Goal: Task Accomplishment & Management: Manage account settings

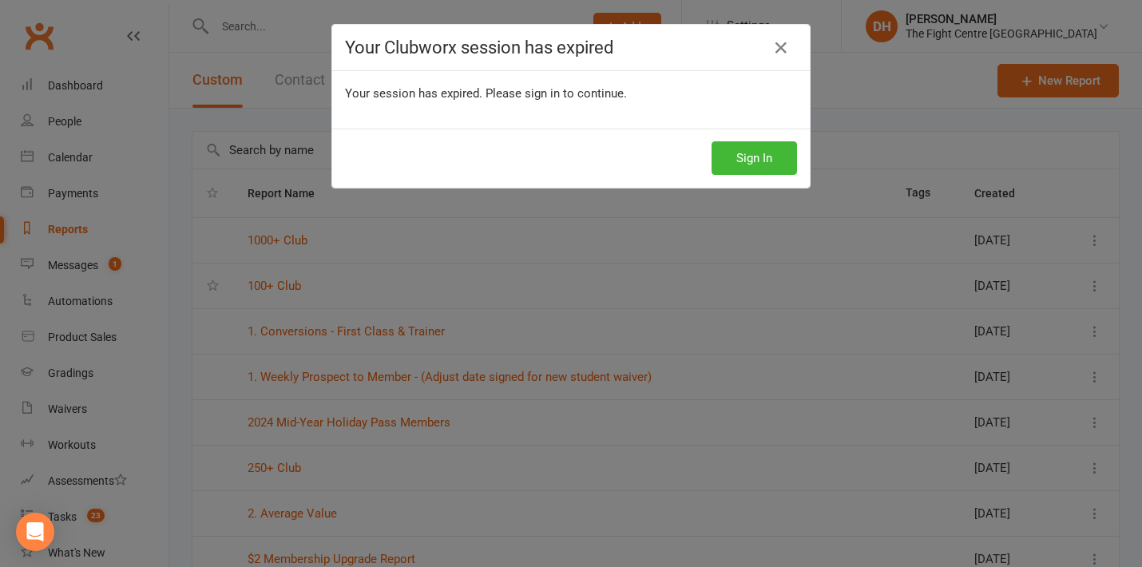
select select "100"
click at [744, 138] on div "Sign In" at bounding box center [570, 158] width 477 height 59
click at [751, 162] on button "Sign In" at bounding box center [753, 158] width 85 height 34
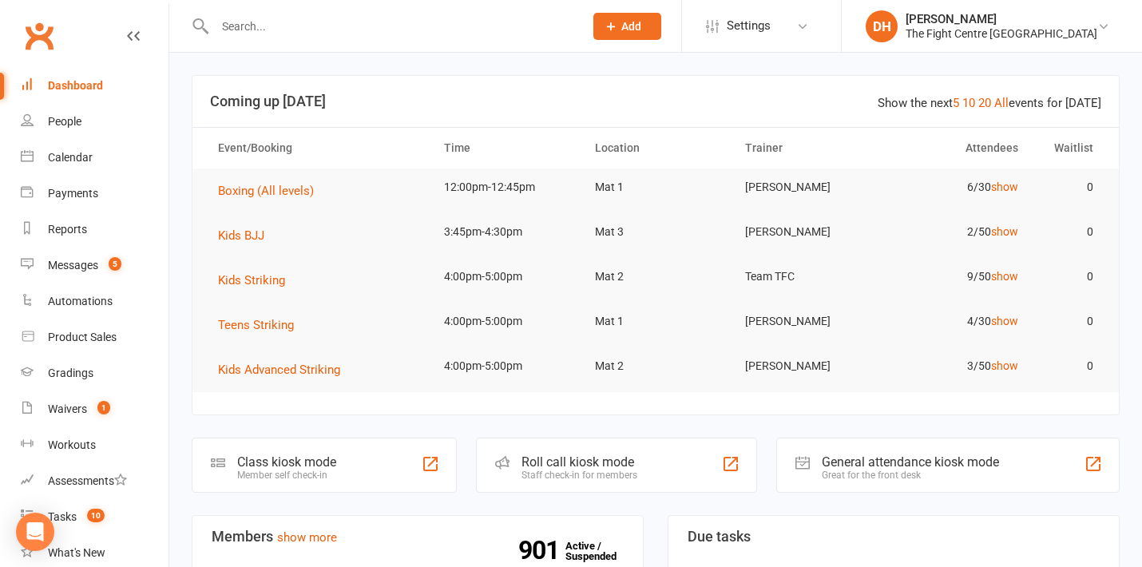
click at [651, 91] on header "Show the next 5 10 20 All events for [DATE] Coming up [DATE]" at bounding box center [655, 101] width 926 height 51
click at [652, 91] on header "Show the next 5 10 20 All events for [DATE] Coming up [DATE]" at bounding box center [655, 101] width 926 height 51
click at [73, 158] on div "Calendar" at bounding box center [70, 157] width 45 height 13
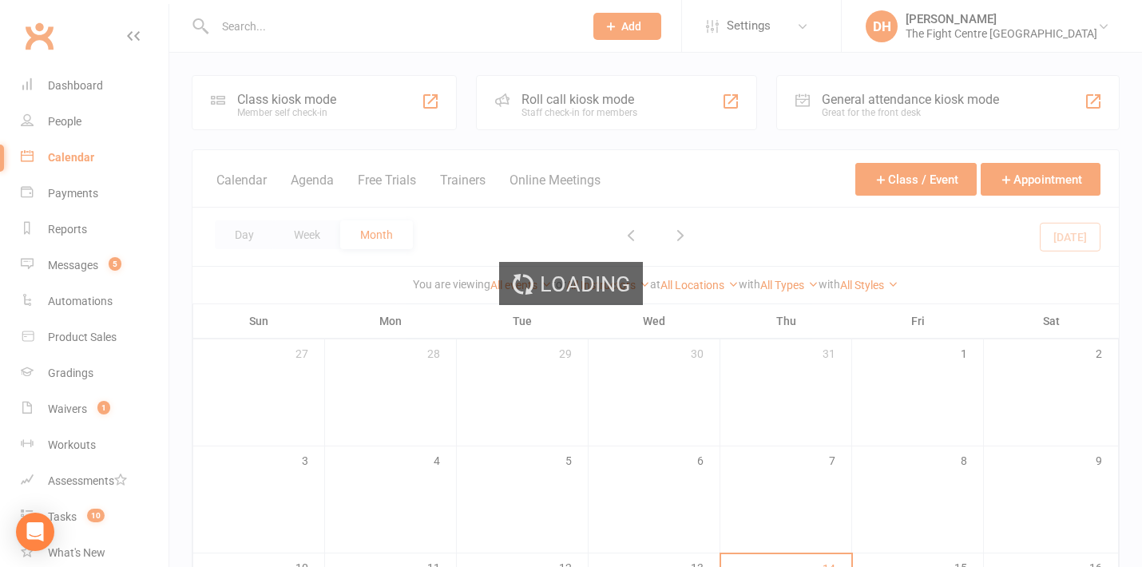
click at [757, 153] on div "Loading" at bounding box center [571, 283] width 1142 height 567
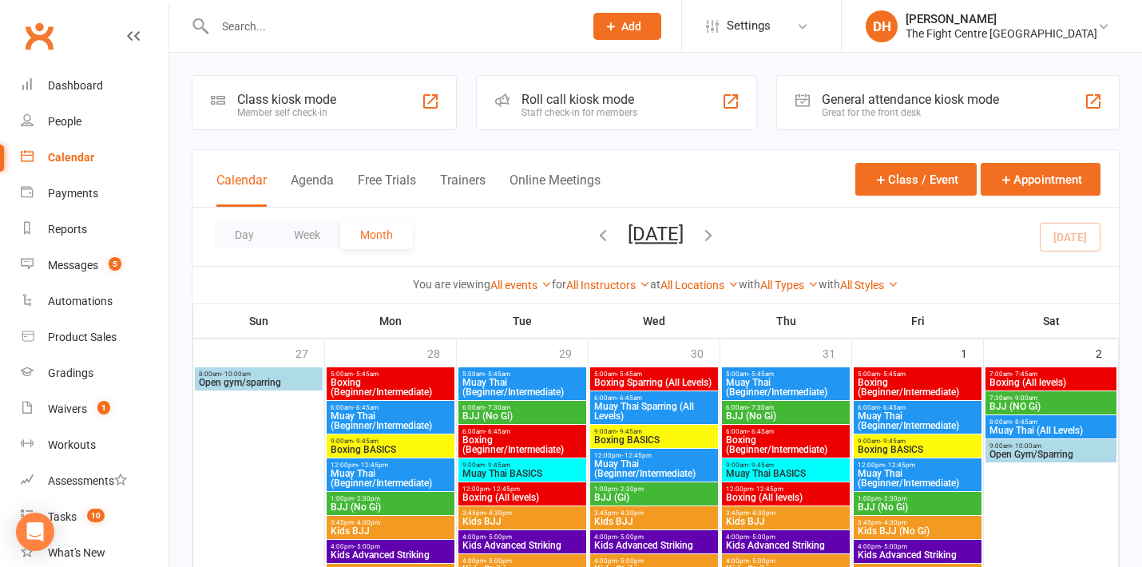
click at [757, 154] on div "Calendar Agenda Free Trials Trainers Online Meetings Class / Event Appointment" at bounding box center [655, 178] width 926 height 57
click at [770, 154] on div "Calendar Agenda Free Trials Trainers Online Meetings Class / Event Appointment" at bounding box center [655, 178] width 926 height 57
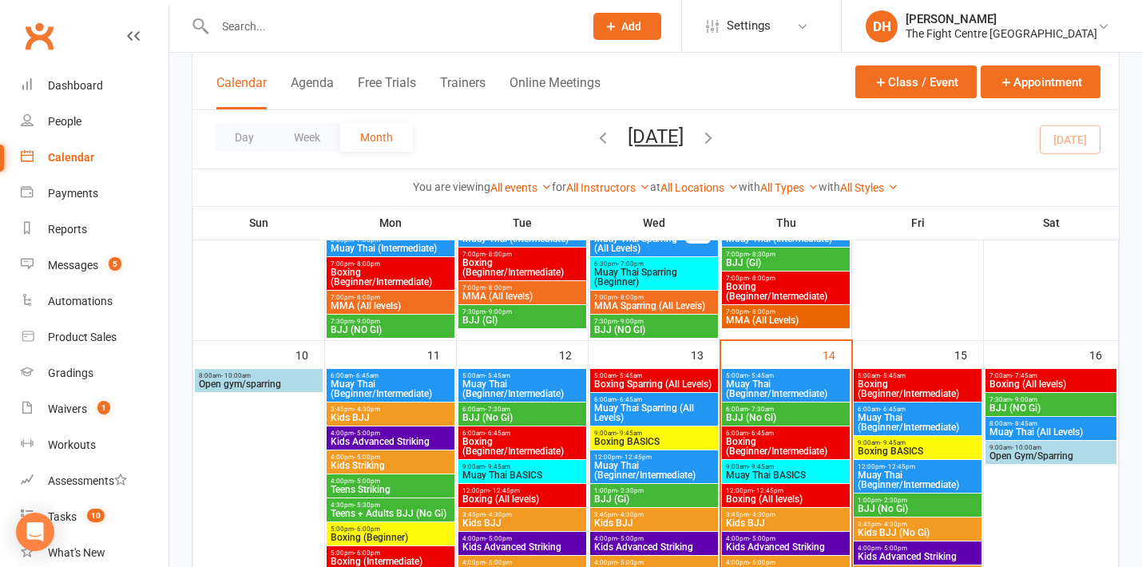
scroll to position [972, 0]
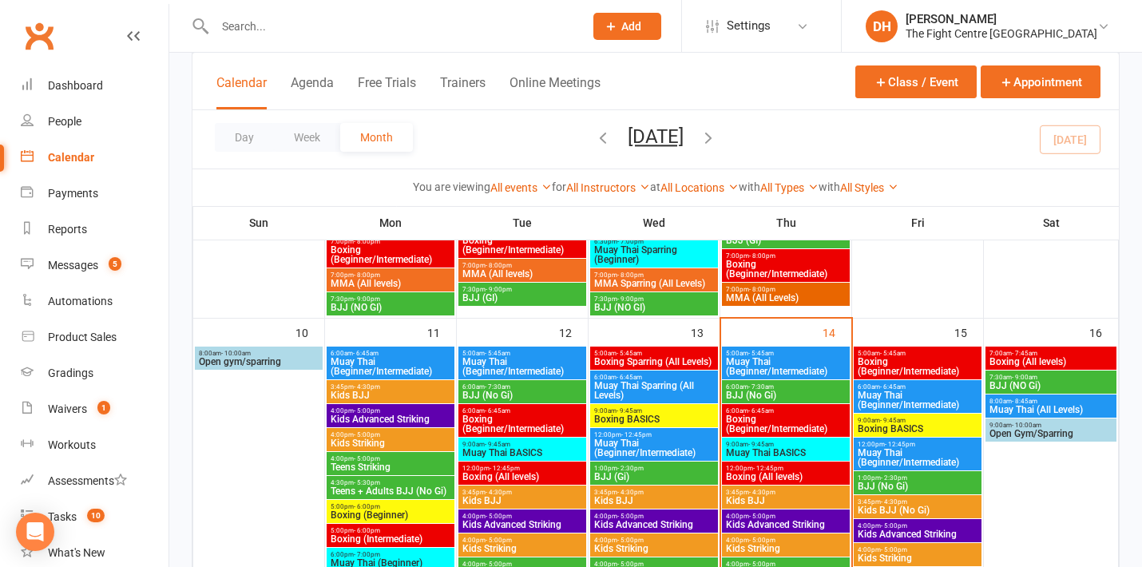
click at [1028, 430] on span "Open Gym/Sparring" at bounding box center [1050, 434] width 125 height 10
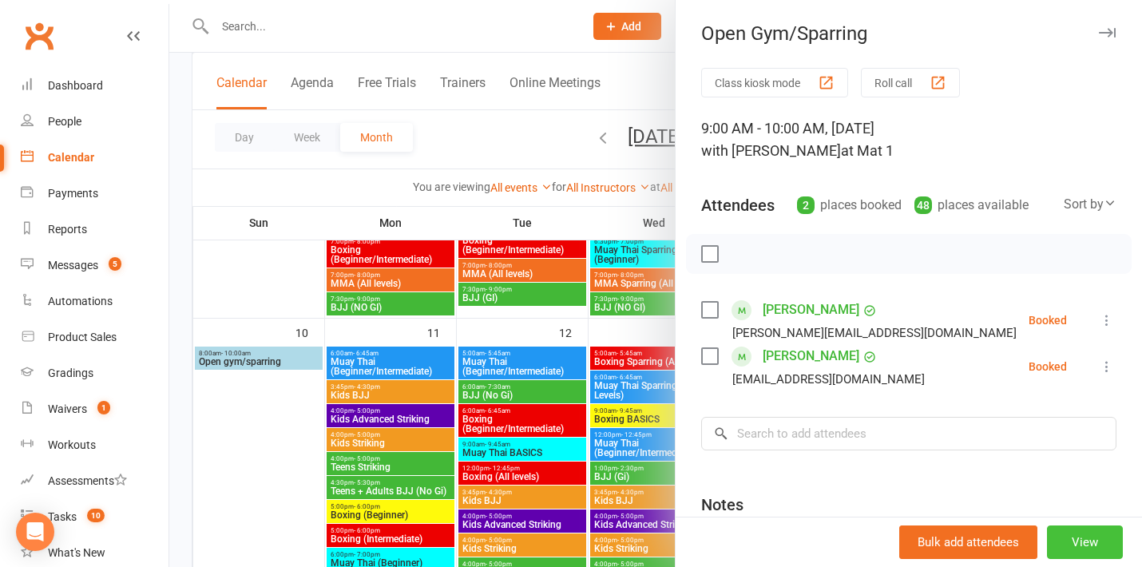
click at [1082, 546] on button "View" at bounding box center [1085, 542] width 76 height 34
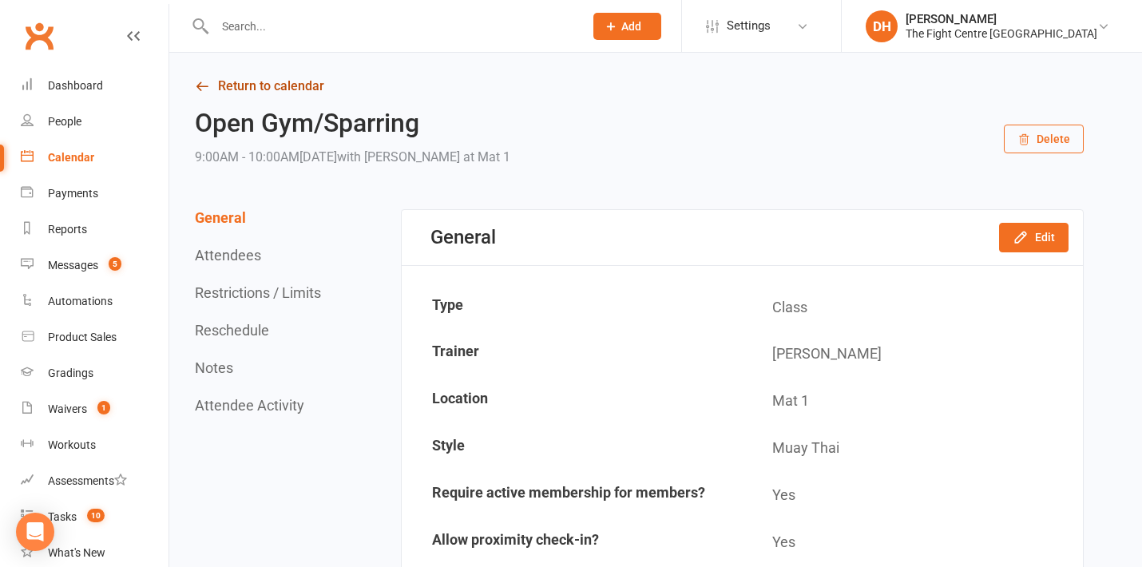
click at [299, 84] on link "Return to calendar" at bounding box center [639, 86] width 889 height 22
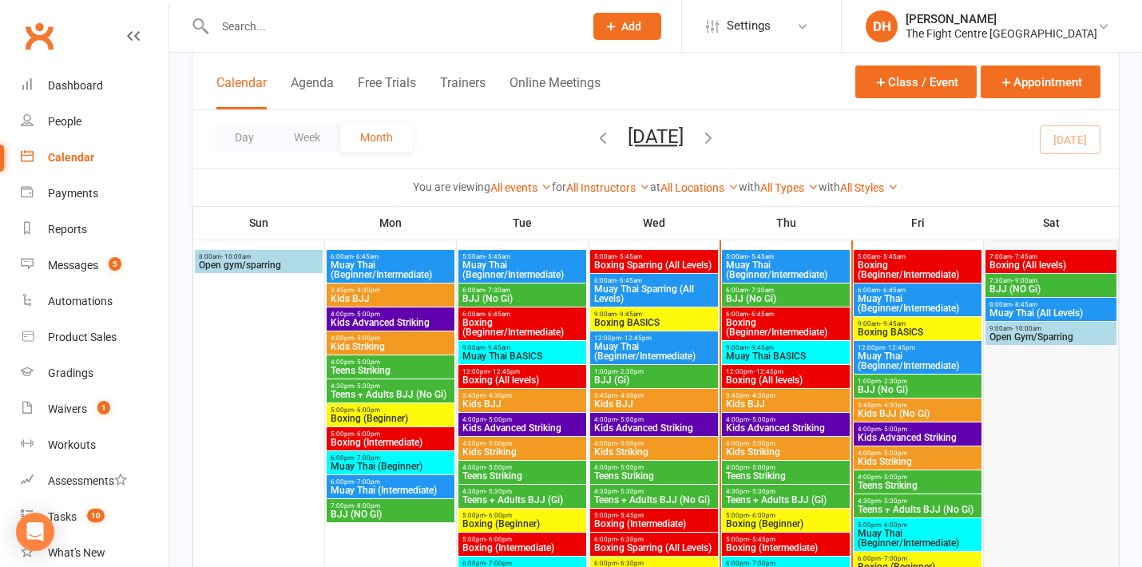
scroll to position [1061, 0]
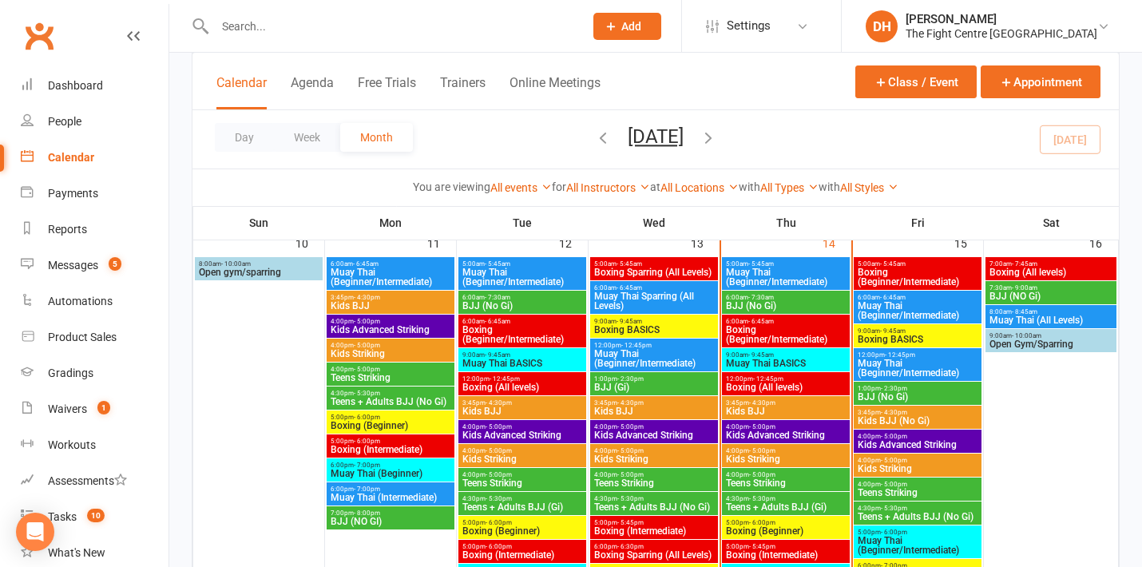
click at [1054, 315] on span "Muay Thai (All Levels)" at bounding box center [1050, 320] width 125 height 10
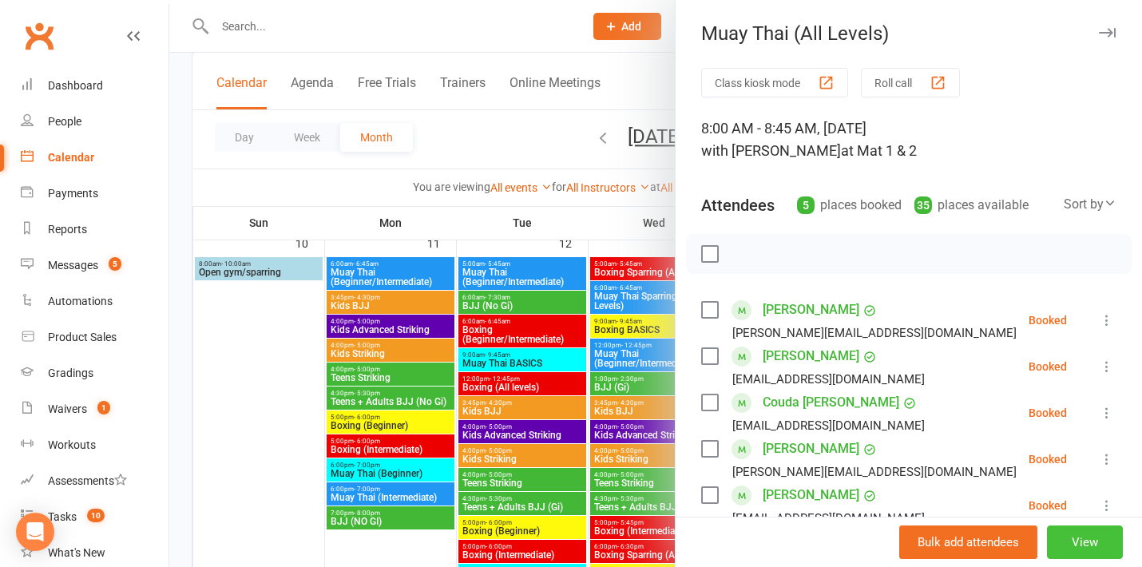
click at [1075, 552] on button "View" at bounding box center [1085, 542] width 76 height 34
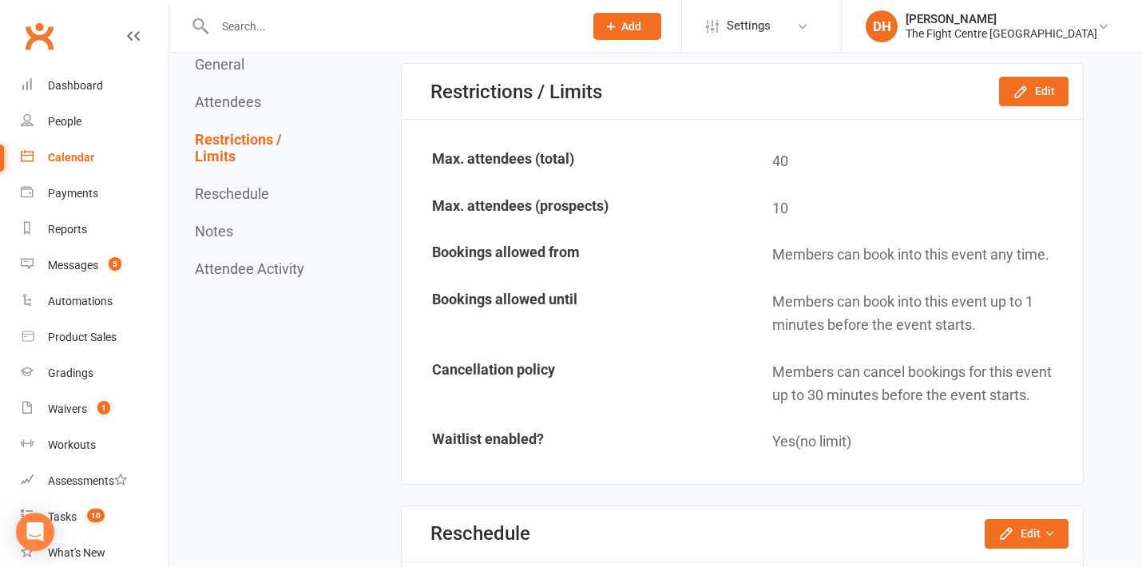
scroll to position [1332, 0]
click at [1030, 98] on button "Edit" at bounding box center [1033, 90] width 69 height 29
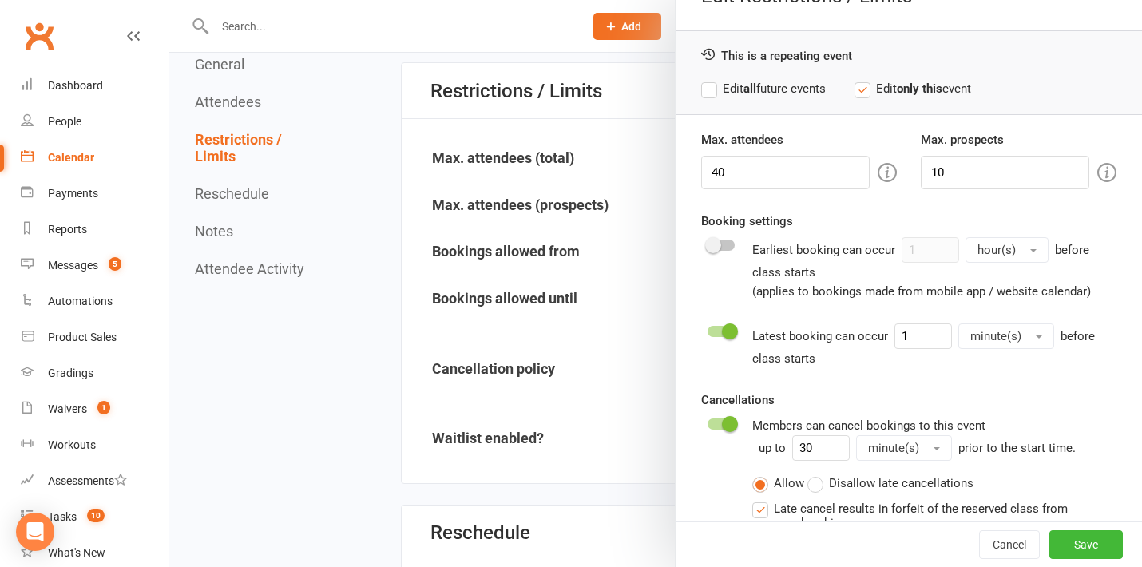
scroll to position [42, 0]
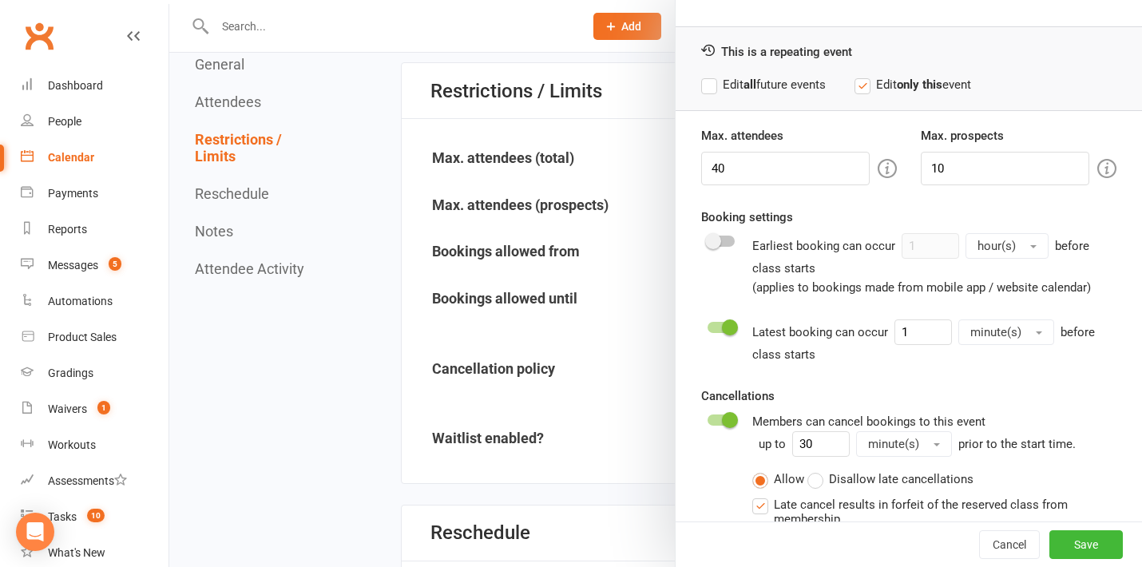
click at [767, 85] on label "Edit all future events" at bounding box center [763, 84] width 125 height 19
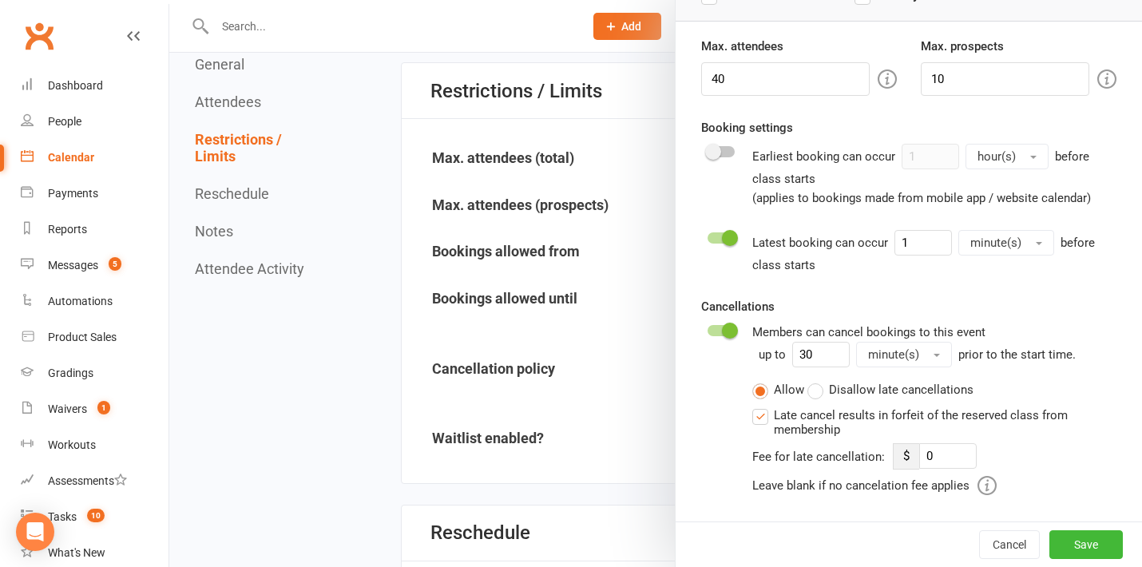
scroll to position [156, 0]
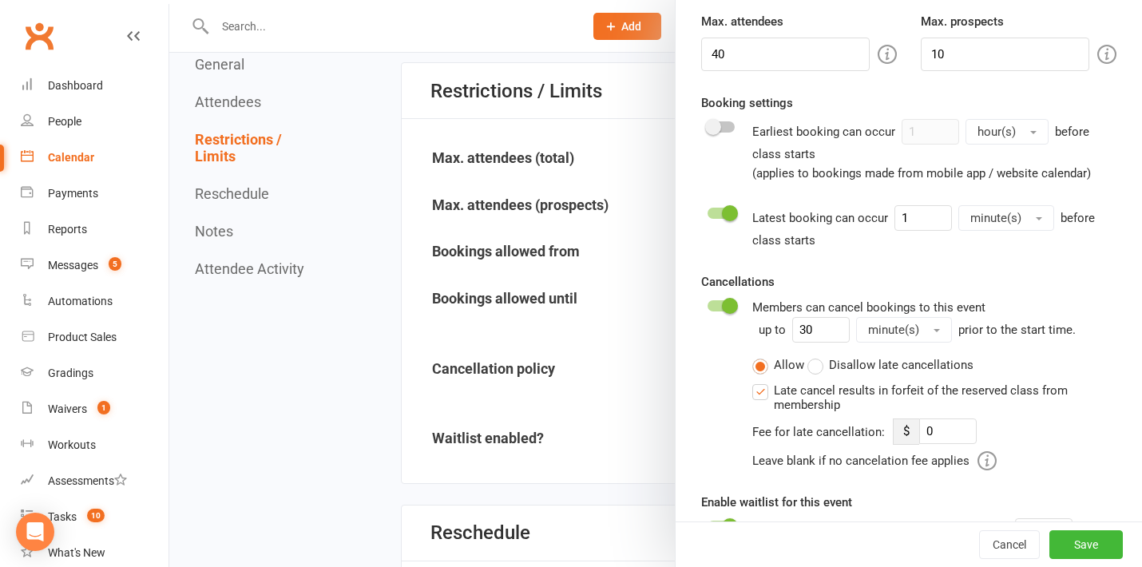
click at [1009, 220] on span "minute(s)" at bounding box center [995, 218] width 51 height 14
click at [724, 210] on span at bounding box center [730, 213] width 16 height 16
click at [707, 211] on input "checkbox" at bounding box center [707, 211] width 0 height 0
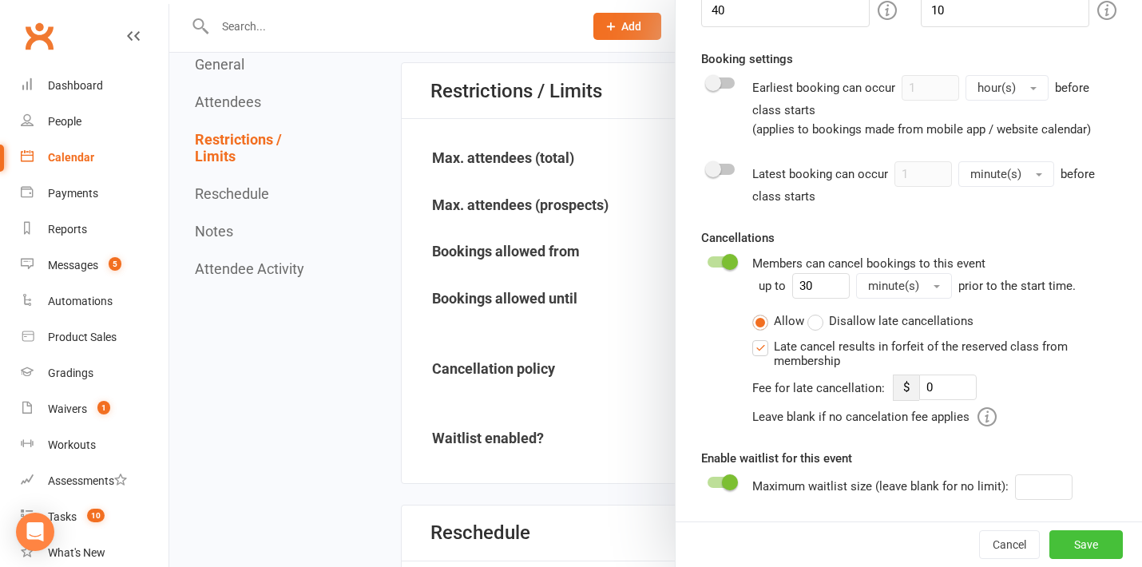
click at [1093, 542] on button "Save" at bounding box center [1085, 544] width 73 height 29
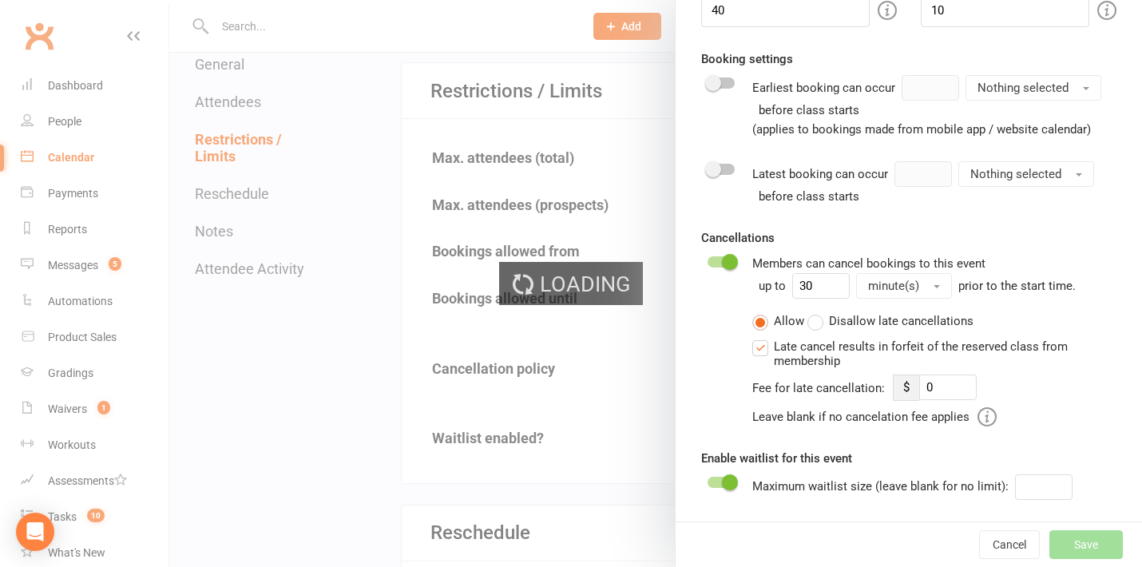
type input "0"
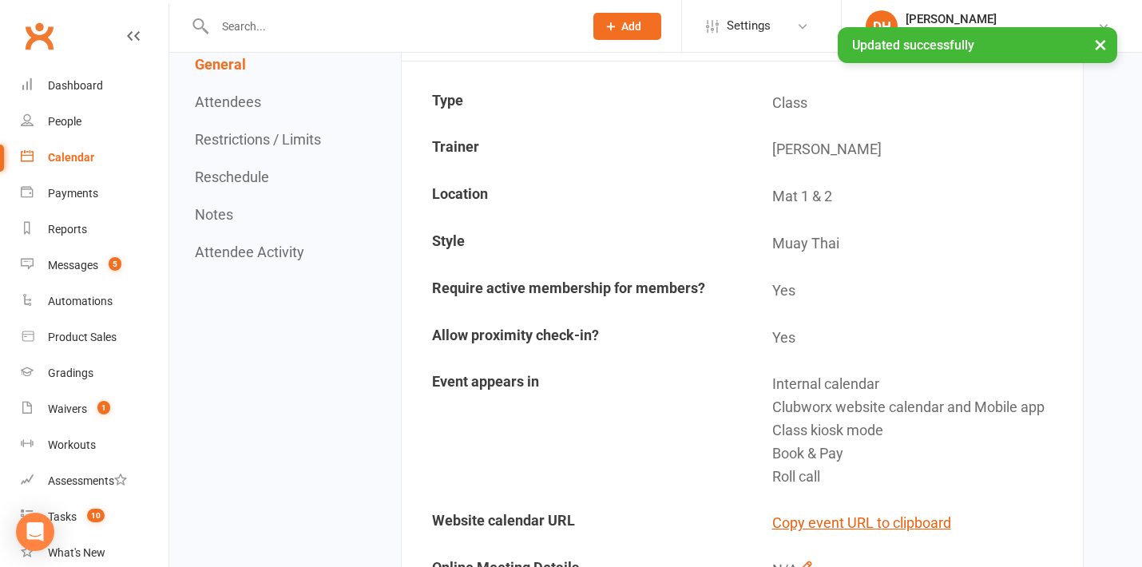
scroll to position [0, 0]
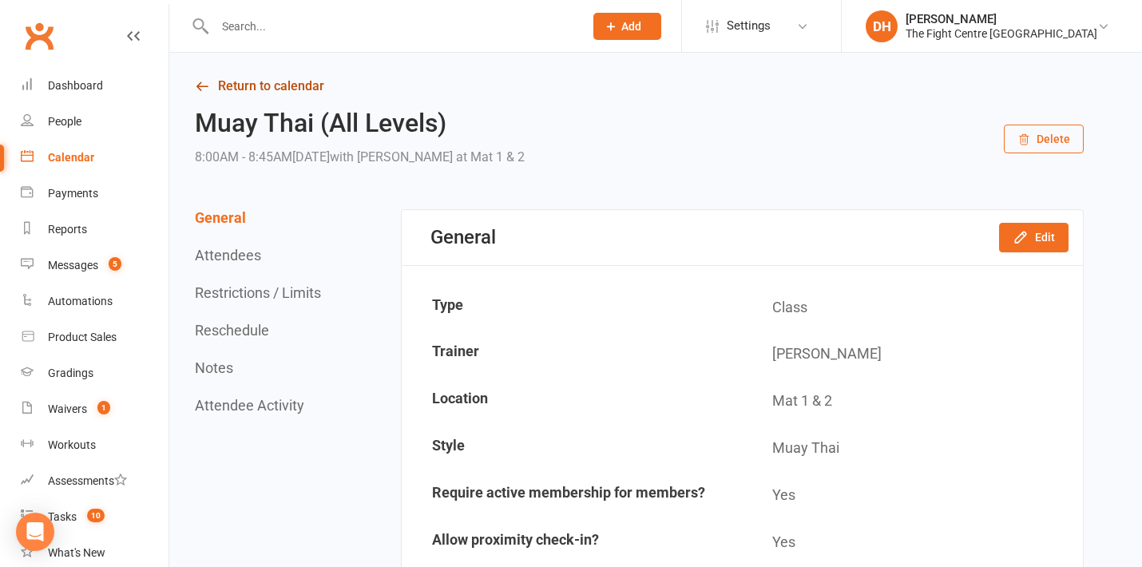
click at [276, 82] on link "Return to calendar" at bounding box center [639, 86] width 889 height 22
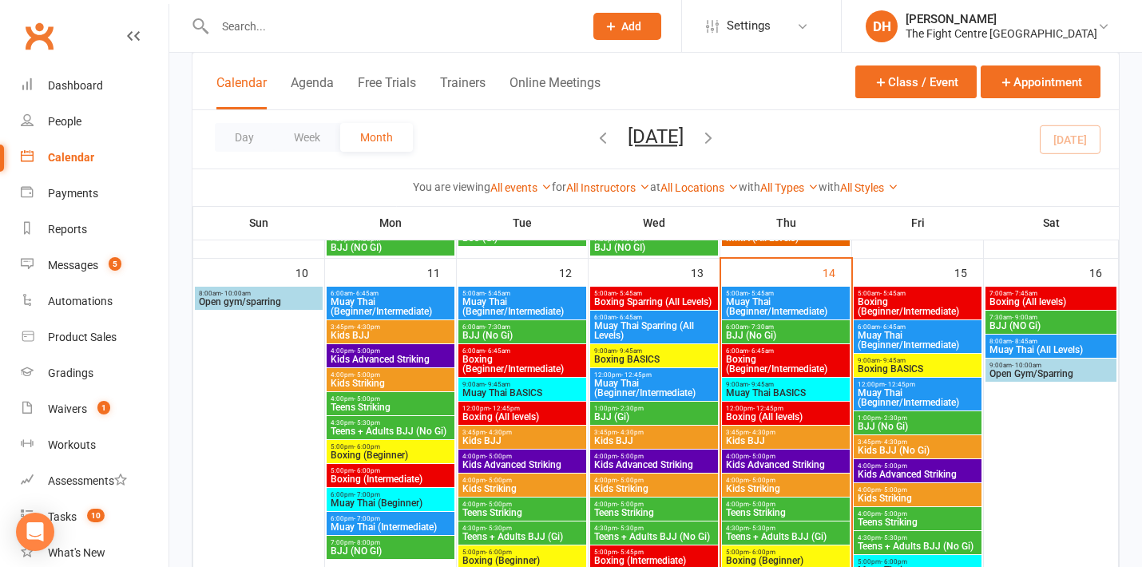
scroll to position [1044, 0]
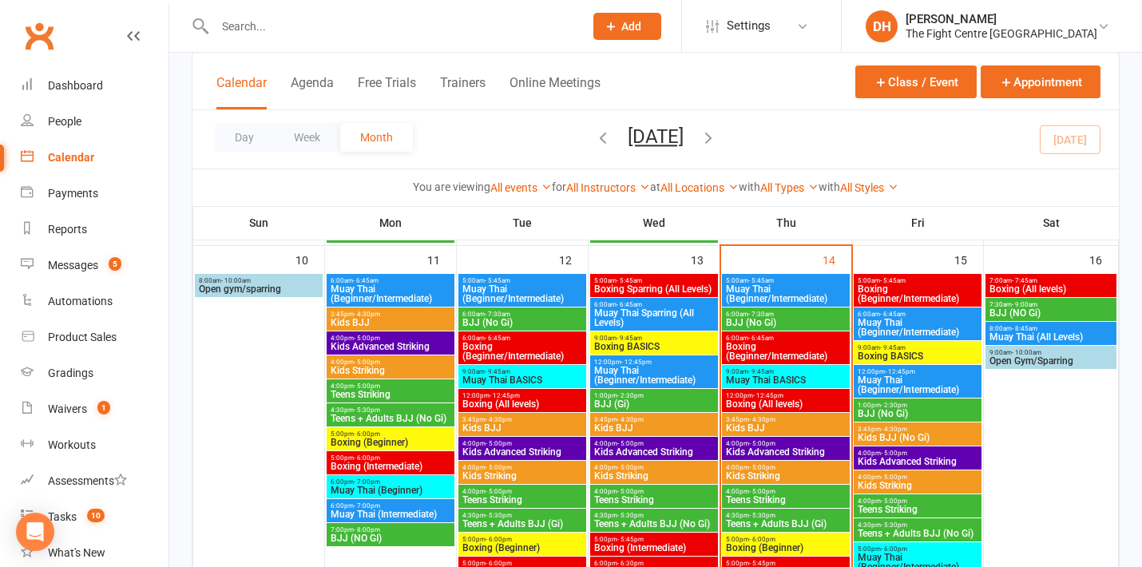
click at [1032, 352] on span "- 10:00am" at bounding box center [1027, 352] width 30 height 7
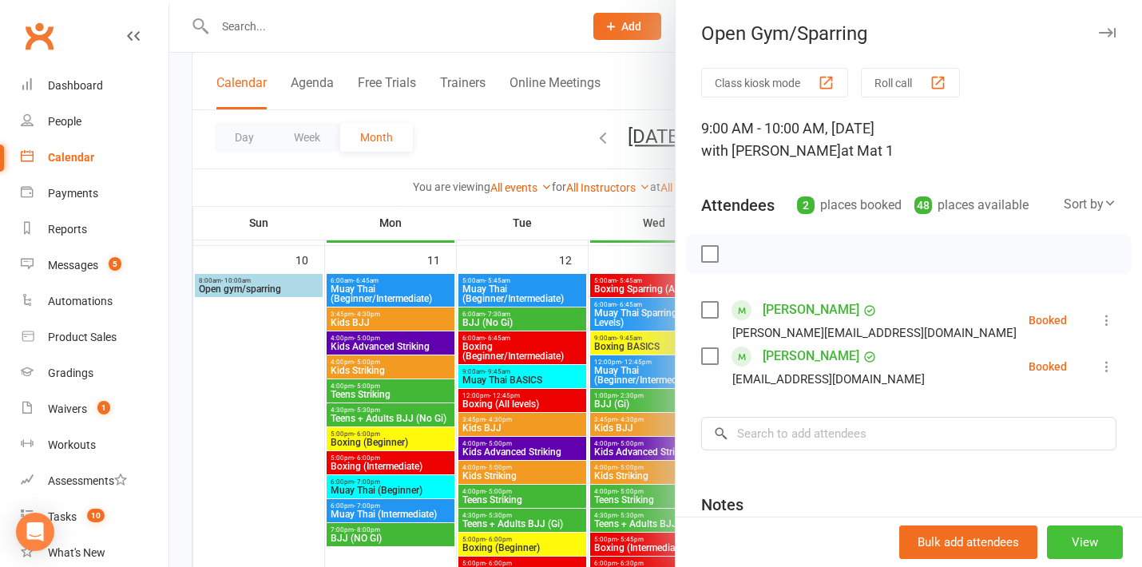
click at [1086, 540] on button "View" at bounding box center [1085, 542] width 76 height 34
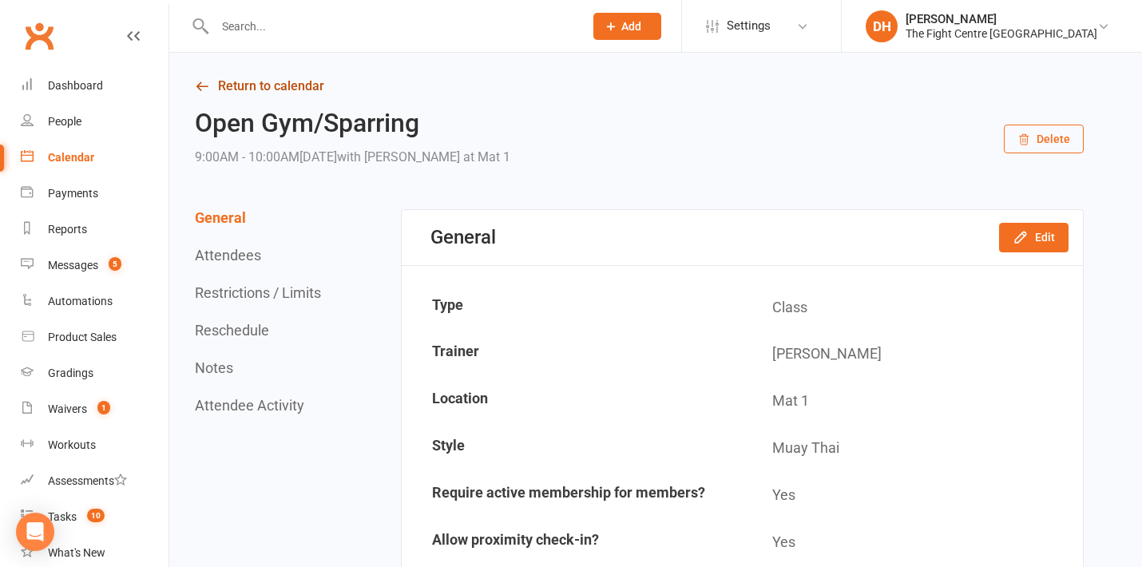
click at [300, 84] on link "Return to calendar" at bounding box center [639, 86] width 889 height 22
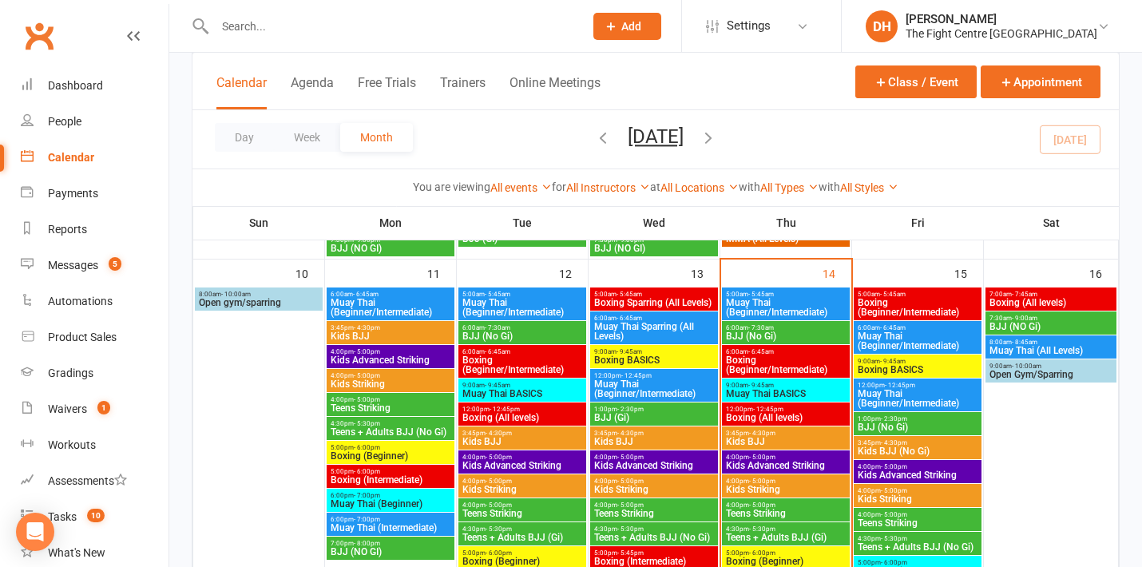
scroll to position [1034, 0]
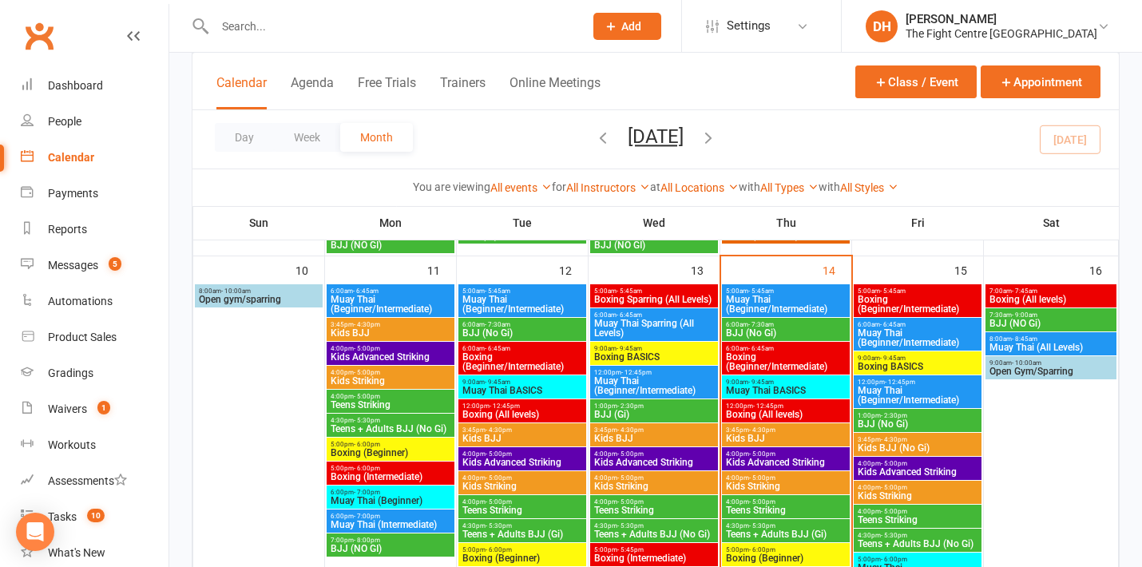
click at [1021, 291] on span "- 7:45am" at bounding box center [1025, 290] width 26 height 7
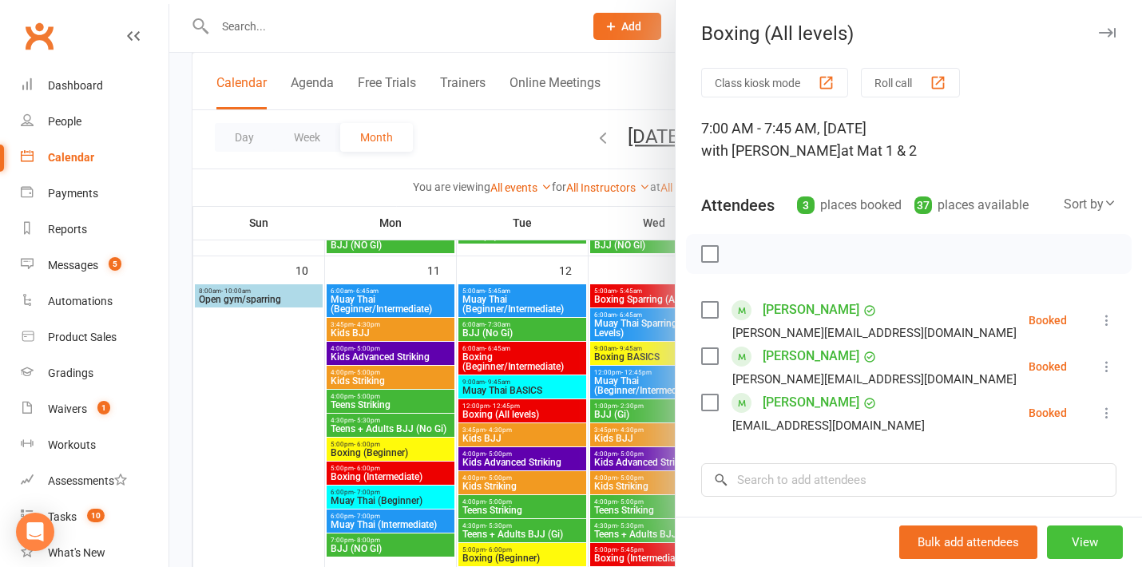
click at [1082, 542] on button "View" at bounding box center [1085, 542] width 76 height 34
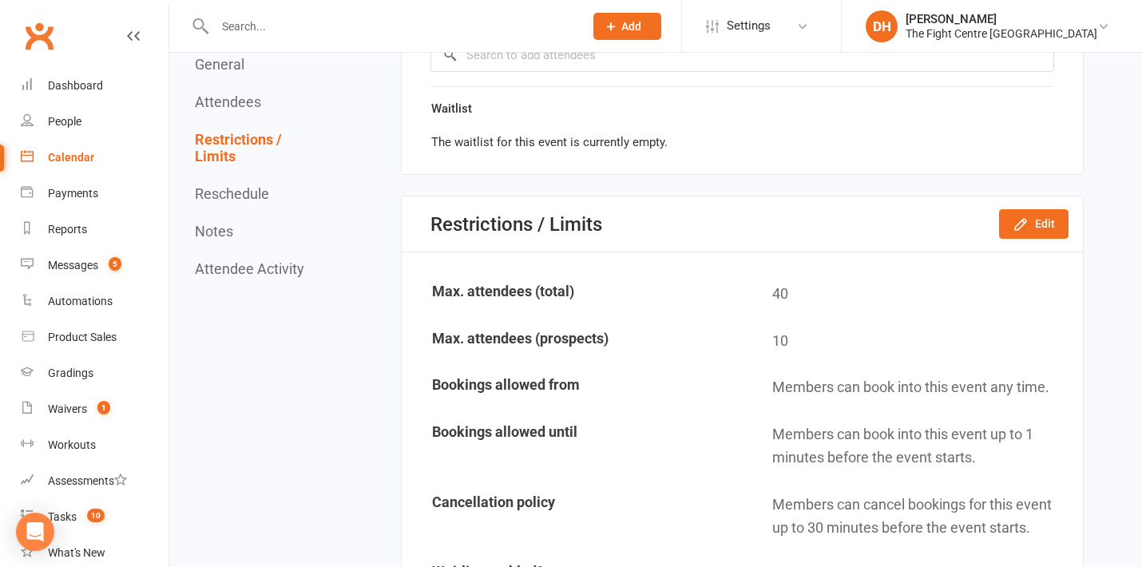
scroll to position [1111, 0]
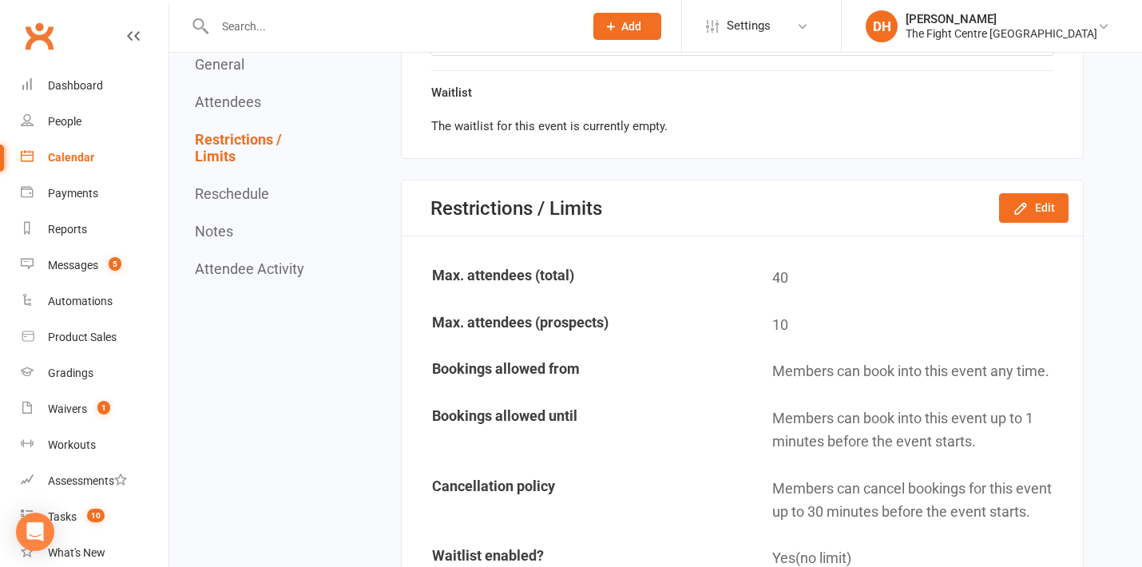
click at [1039, 192] on div "Restrictions / Limits Edit" at bounding box center [742, 207] width 681 height 55
click at [1038, 199] on button "Edit" at bounding box center [1033, 207] width 69 height 29
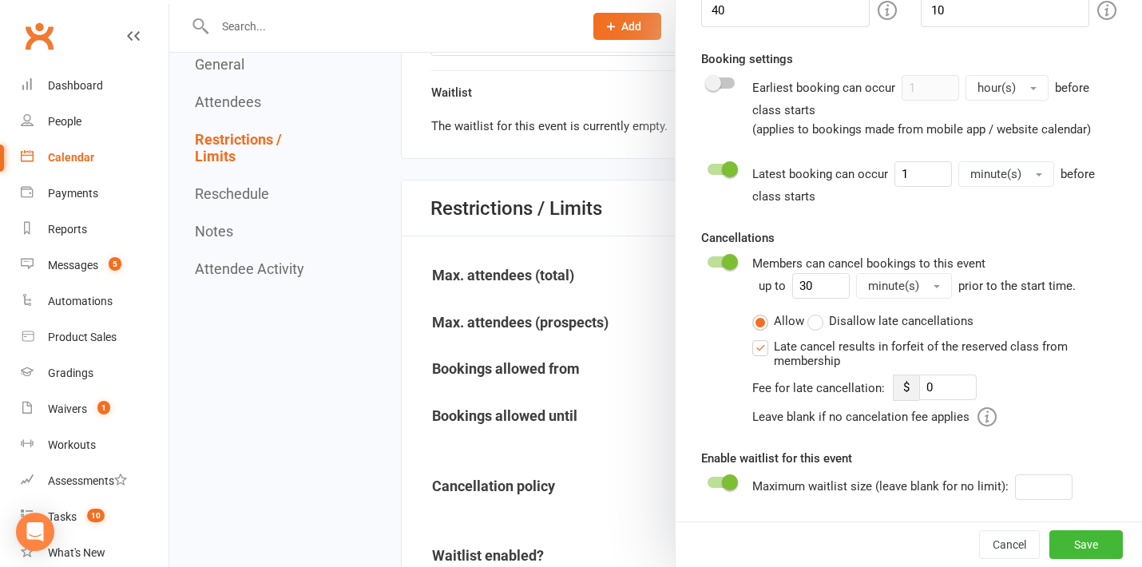
scroll to position [0, 0]
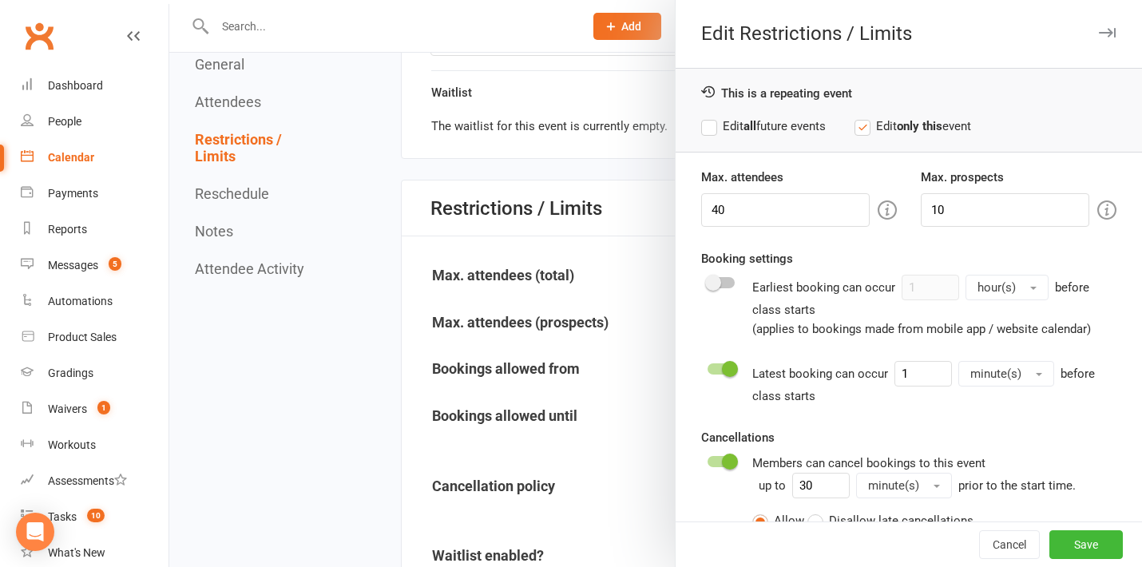
click at [792, 126] on label "Edit all future events" at bounding box center [763, 126] width 125 height 19
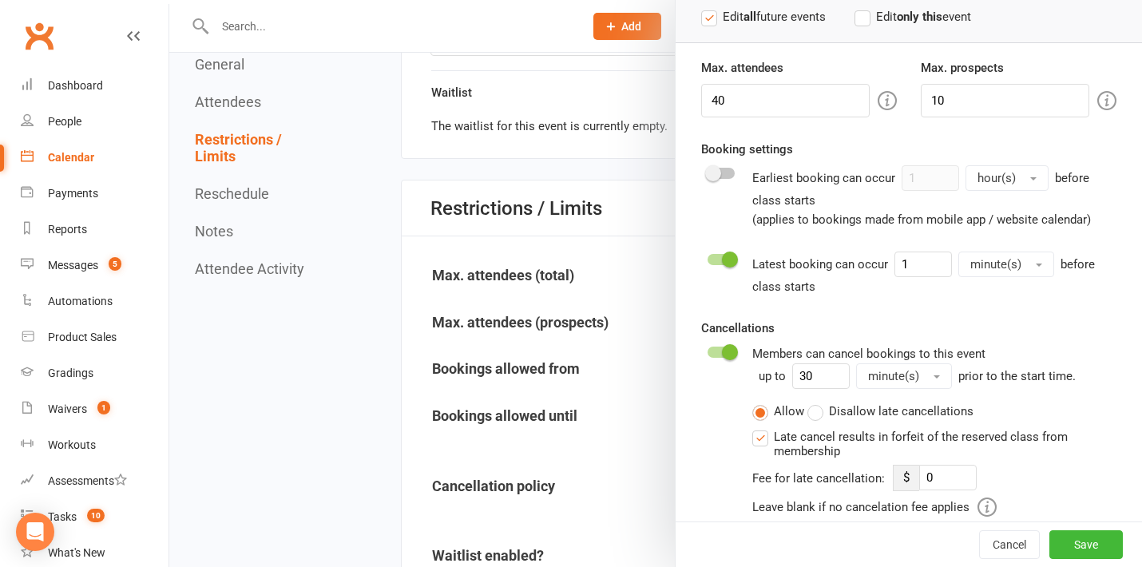
scroll to position [105, 0]
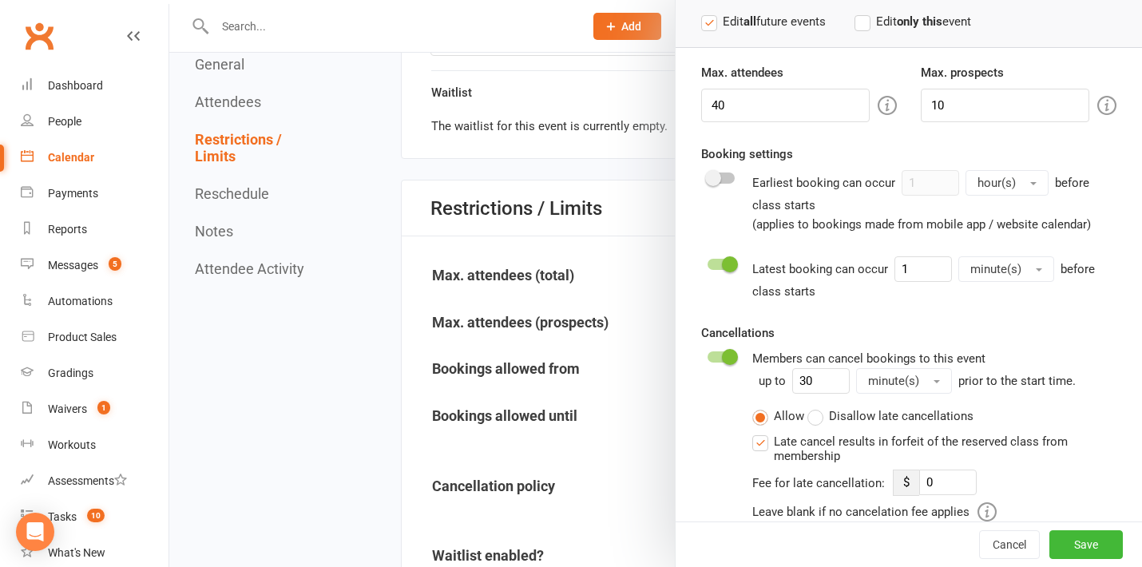
click at [727, 262] on span at bounding box center [730, 264] width 16 height 16
click at [707, 262] on input "checkbox" at bounding box center [707, 262] width 0 height 0
click at [1071, 557] on button "Save" at bounding box center [1085, 544] width 73 height 29
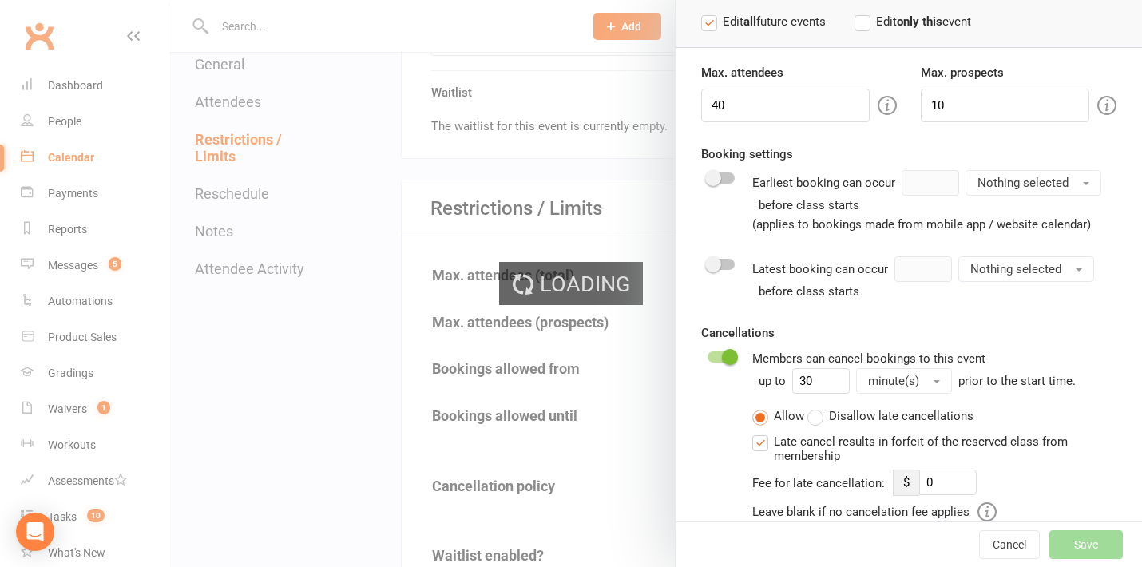
type input "0"
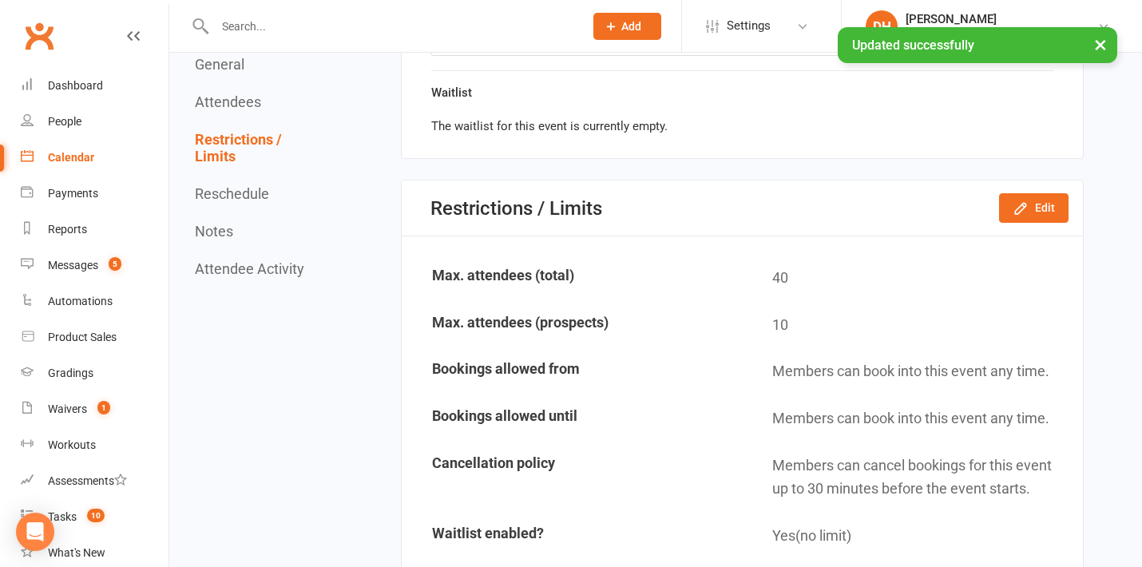
click at [394, 142] on div "General Attendees Restrictions / Limits Reschedule Notes Attendee Activity Gene…" at bounding box center [639, 420] width 889 height 2643
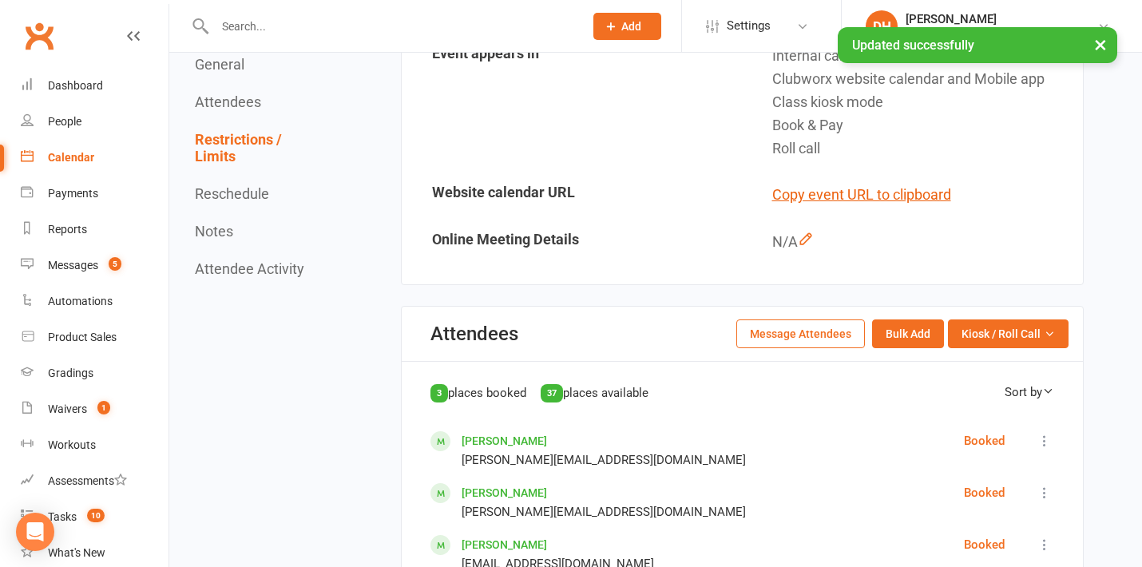
scroll to position [0, 0]
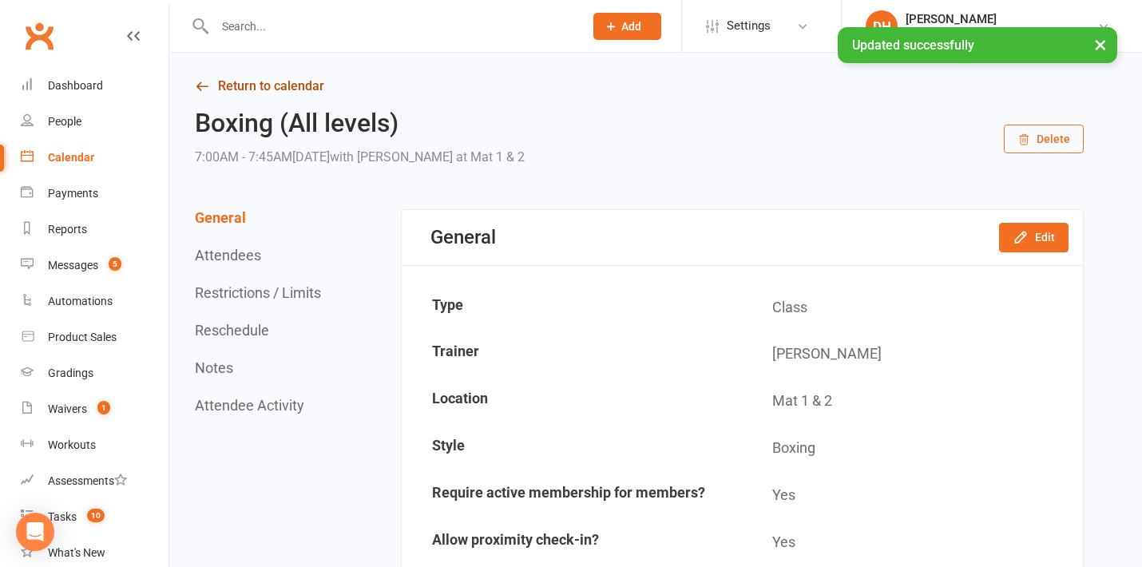
click at [307, 84] on link "Return to calendar" at bounding box center [639, 86] width 889 height 22
